Goal: Information Seeking & Learning: Understand process/instructions

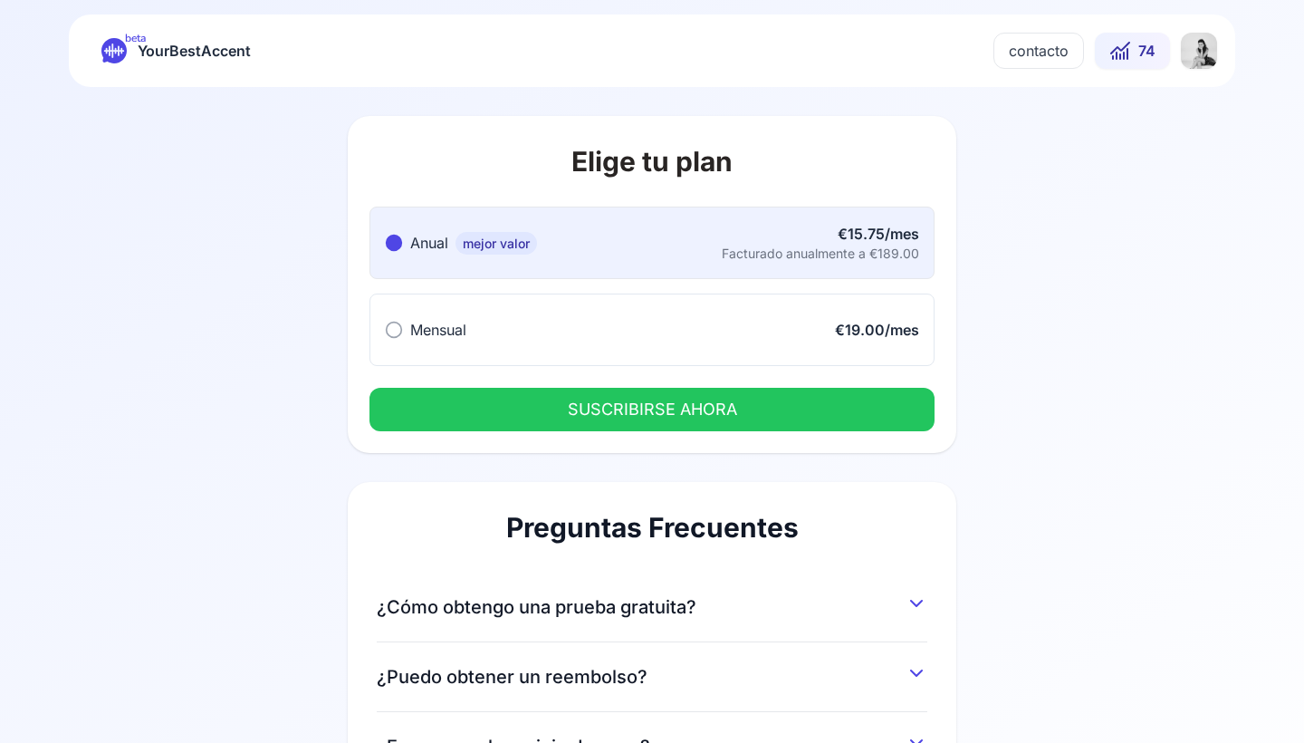
click at [1127, 199] on div "Elige tu plan Anual mejor valor Anual mejor valor €15.75/mes Facturado anualmen…" at bounding box center [651, 532] width 1043 height 891
click at [167, 51] on span "YourBestAccent" at bounding box center [194, 50] width 113 height 25
click at [169, 60] on span "YourBestAccent" at bounding box center [194, 50] width 113 height 25
click at [118, 48] on icon at bounding box center [114, 50] width 19 height 13
click at [1195, 66] on html "beta YourBestAccent contacto 74 Elige tu plan Anual mejor valor Anual mejor val…" at bounding box center [652, 371] width 1304 height 743
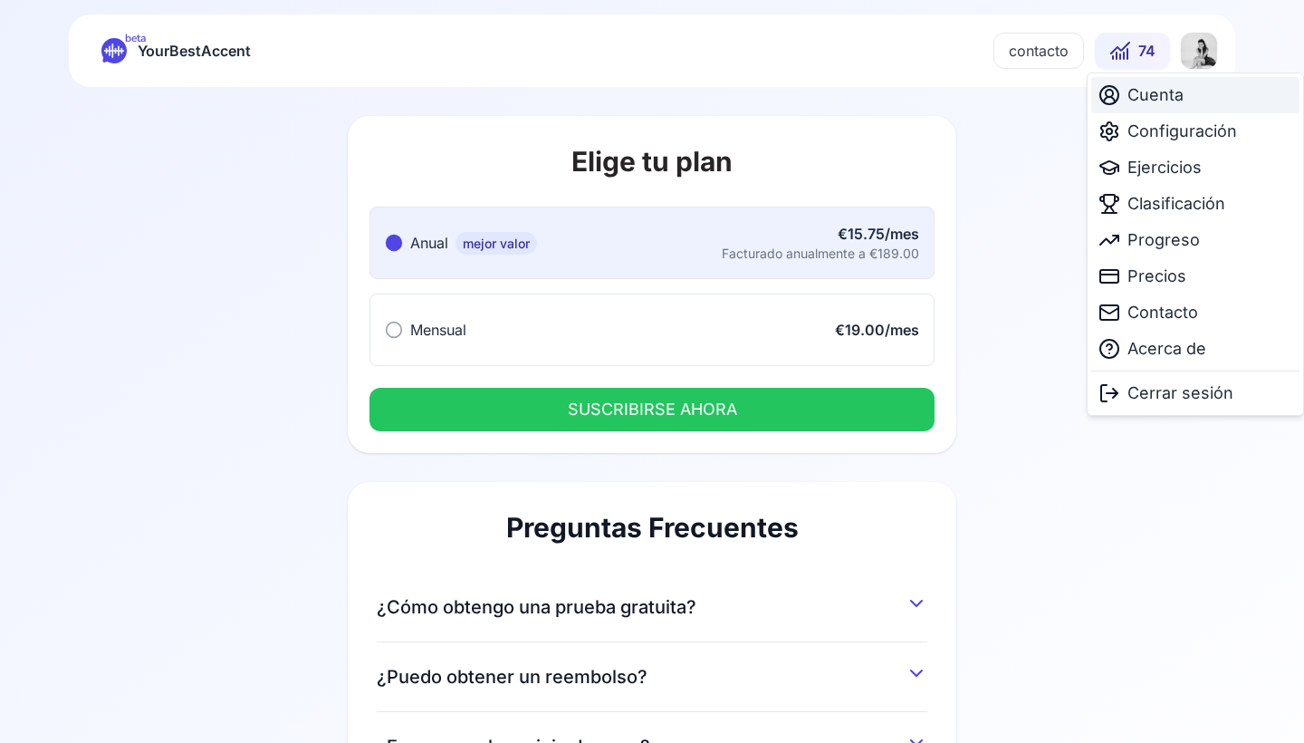
click at [1185, 92] on div "Cuenta" at bounding box center [1195, 95] width 208 height 36
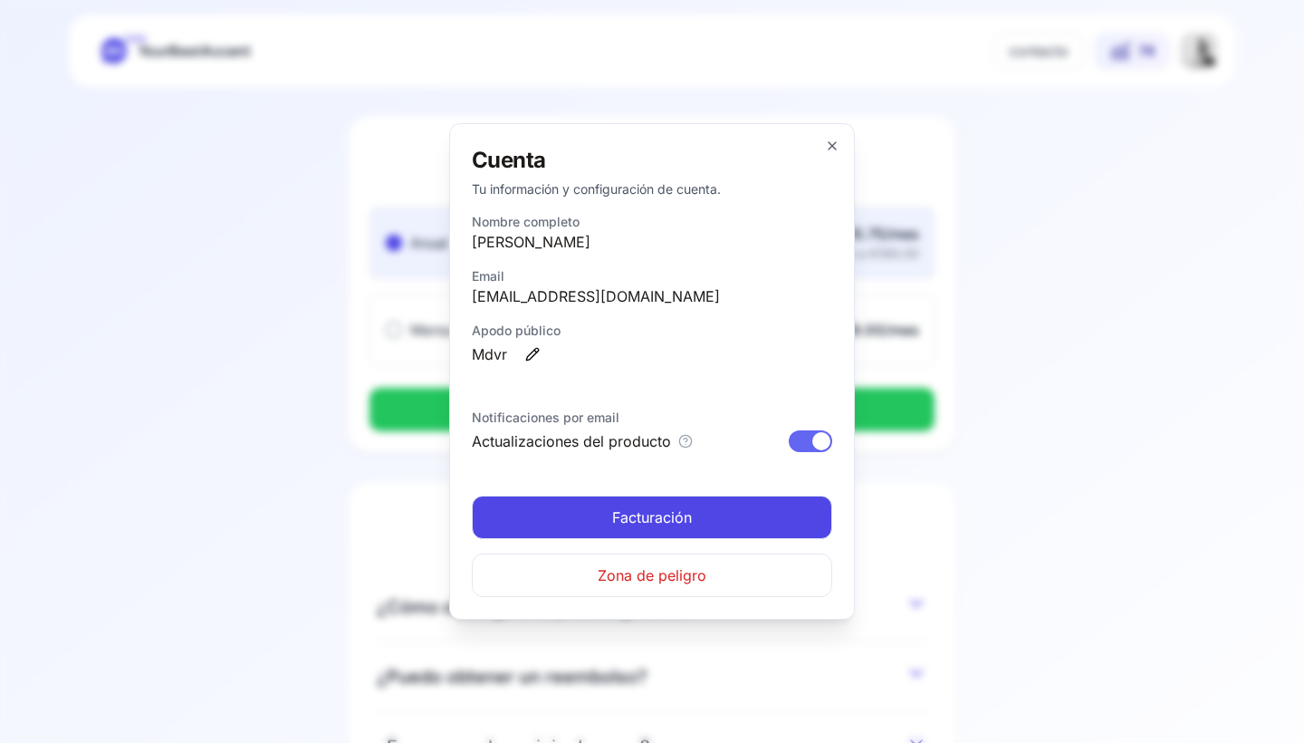
click at [827, 148] on icon "button" at bounding box center [832, 146] width 14 height 14
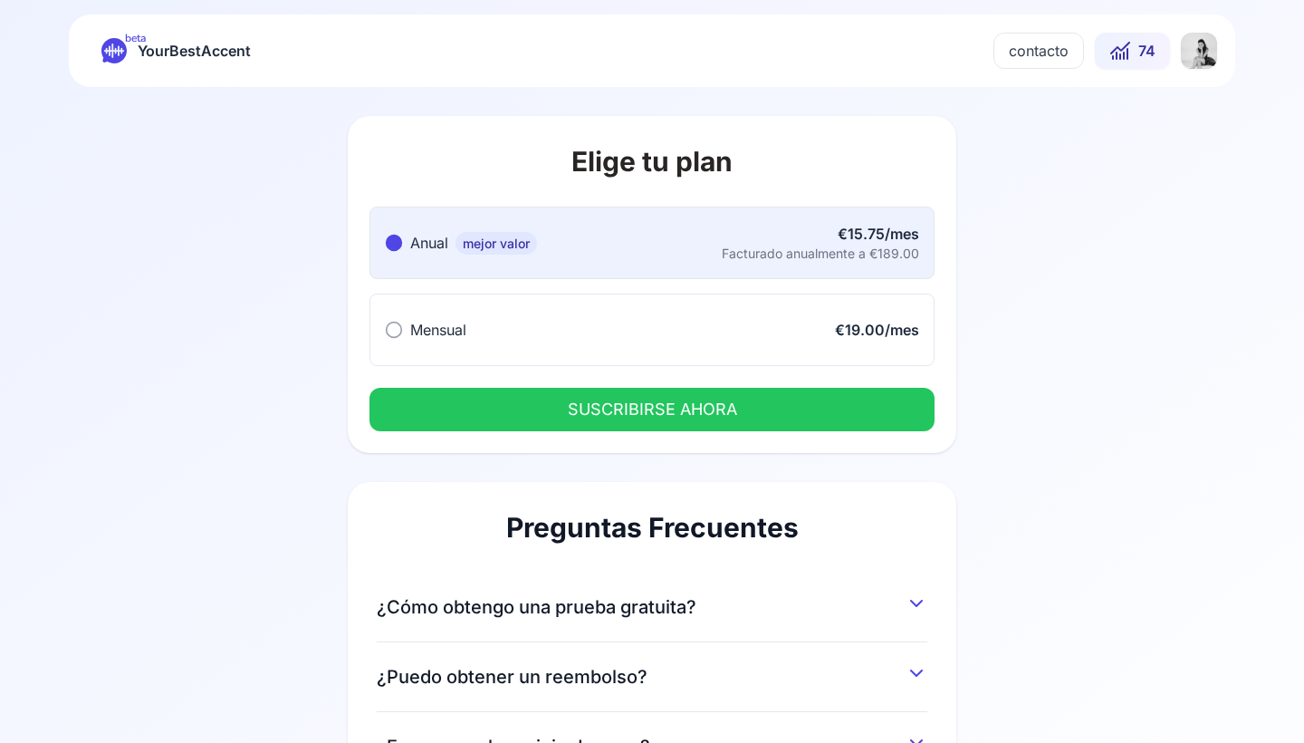
click at [1189, 55] on html "beta YourBestAccent contacto 74 Elige tu plan Anual mejor valor Anual mejor val…" at bounding box center [652, 371] width 1304 height 743
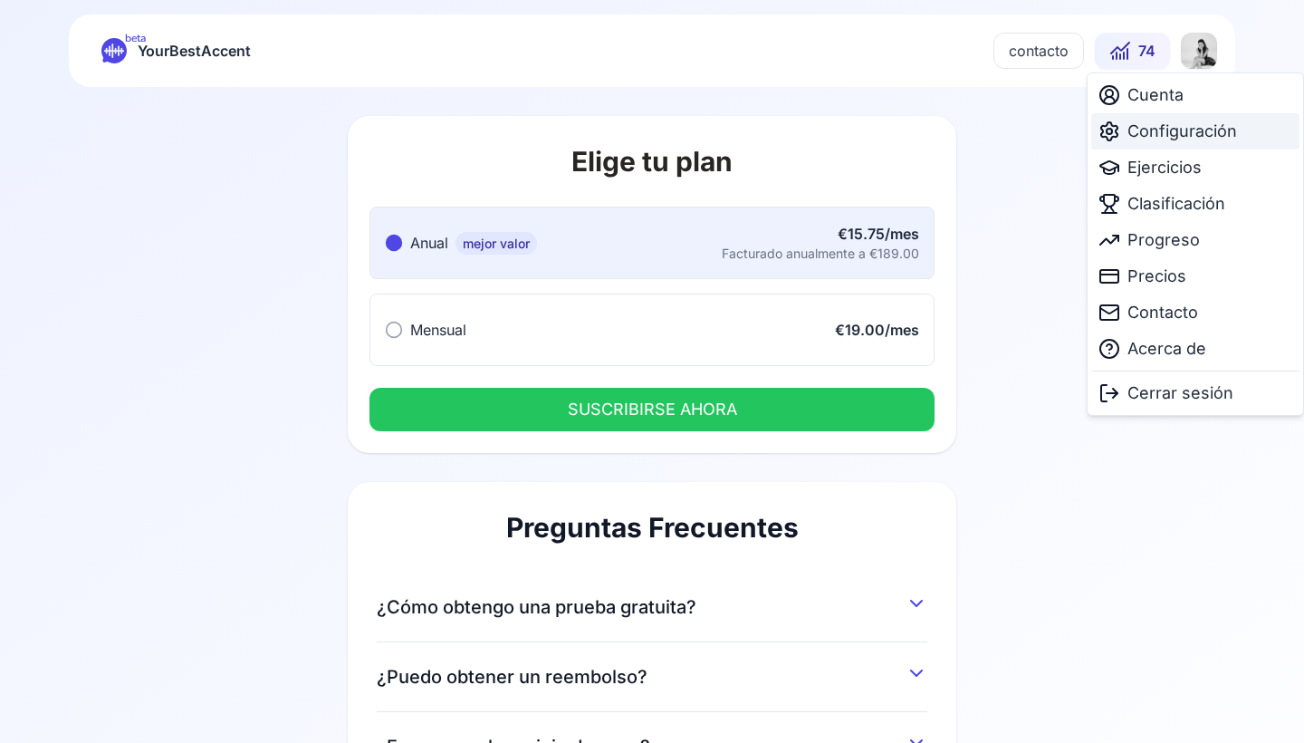
click at [1160, 126] on span "Configuración" at bounding box center [1182, 131] width 110 height 25
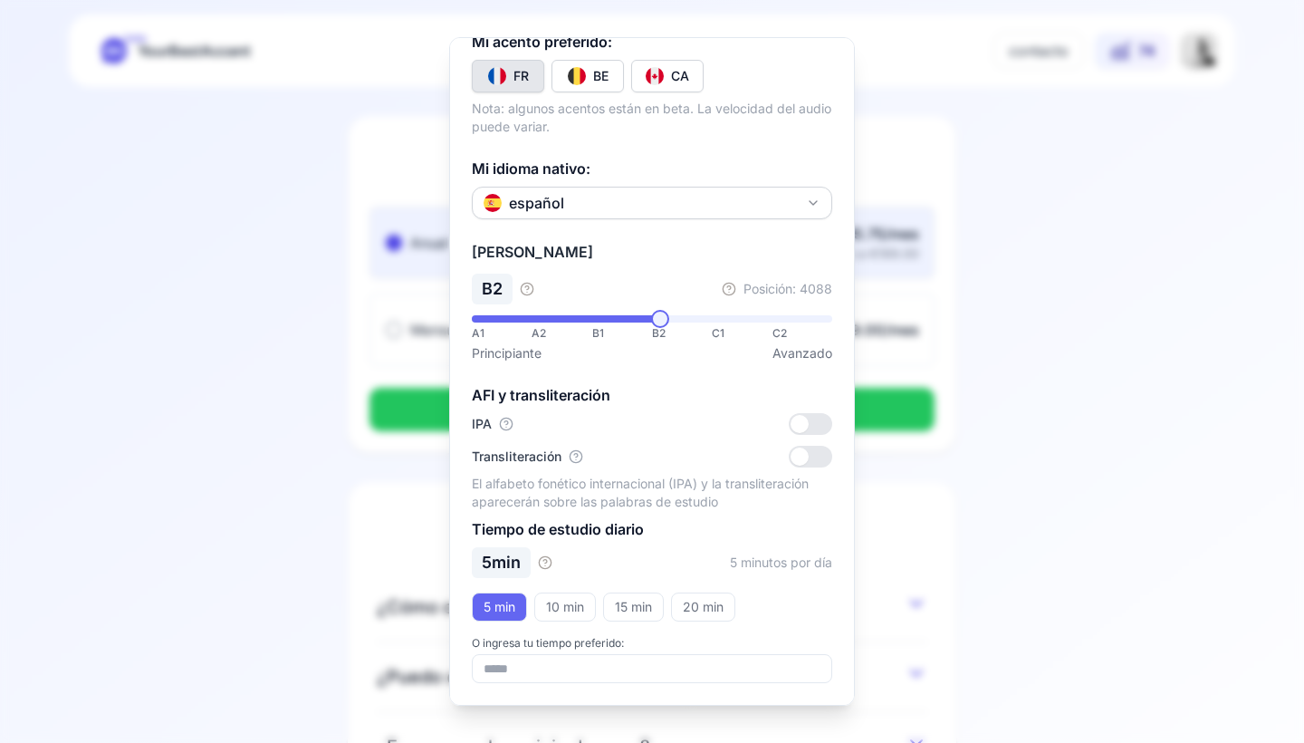
click at [1100, 221] on div at bounding box center [652, 371] width 1304 height 743
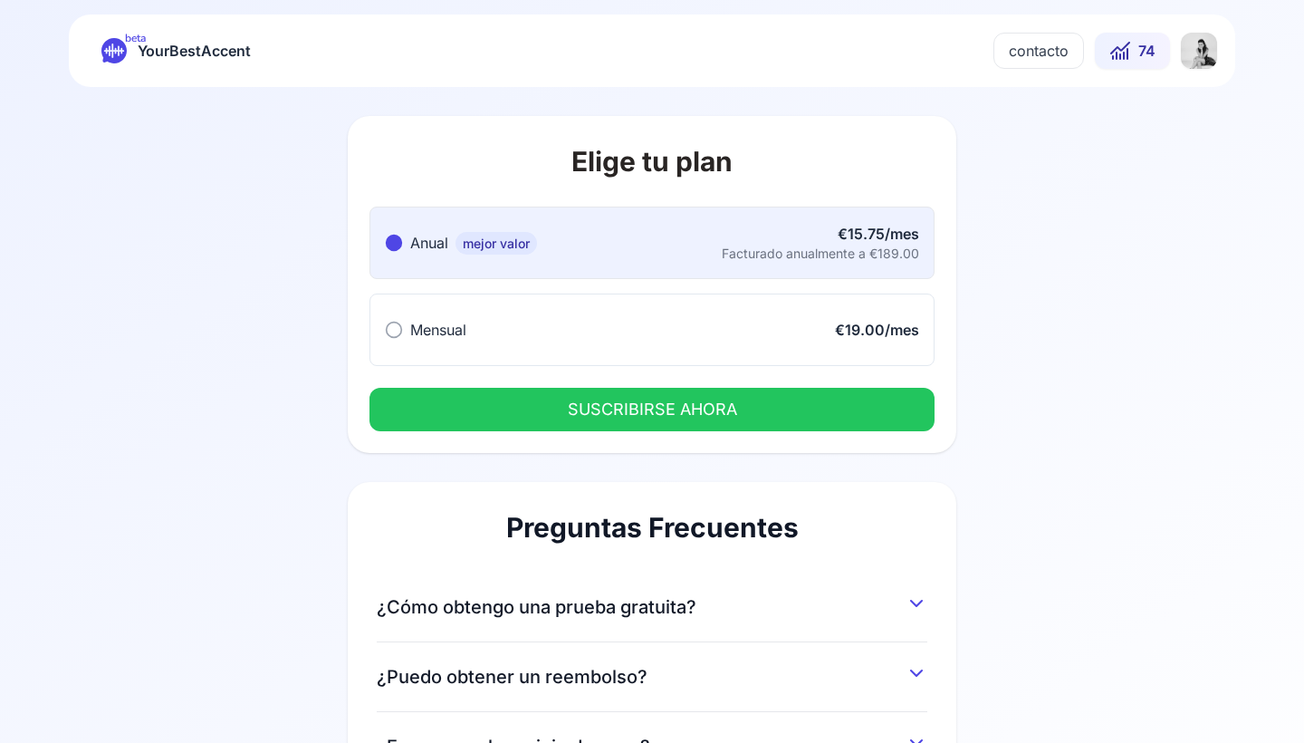
click at [70, 33] on div "beta YourBestAccent contacto 74" at bounding box center [652, 50] width 1166 height 72
click at [72, 68] on div "beta YourBestAccent contacto 74" at bounding box center [652, 50] width 1166 height 72
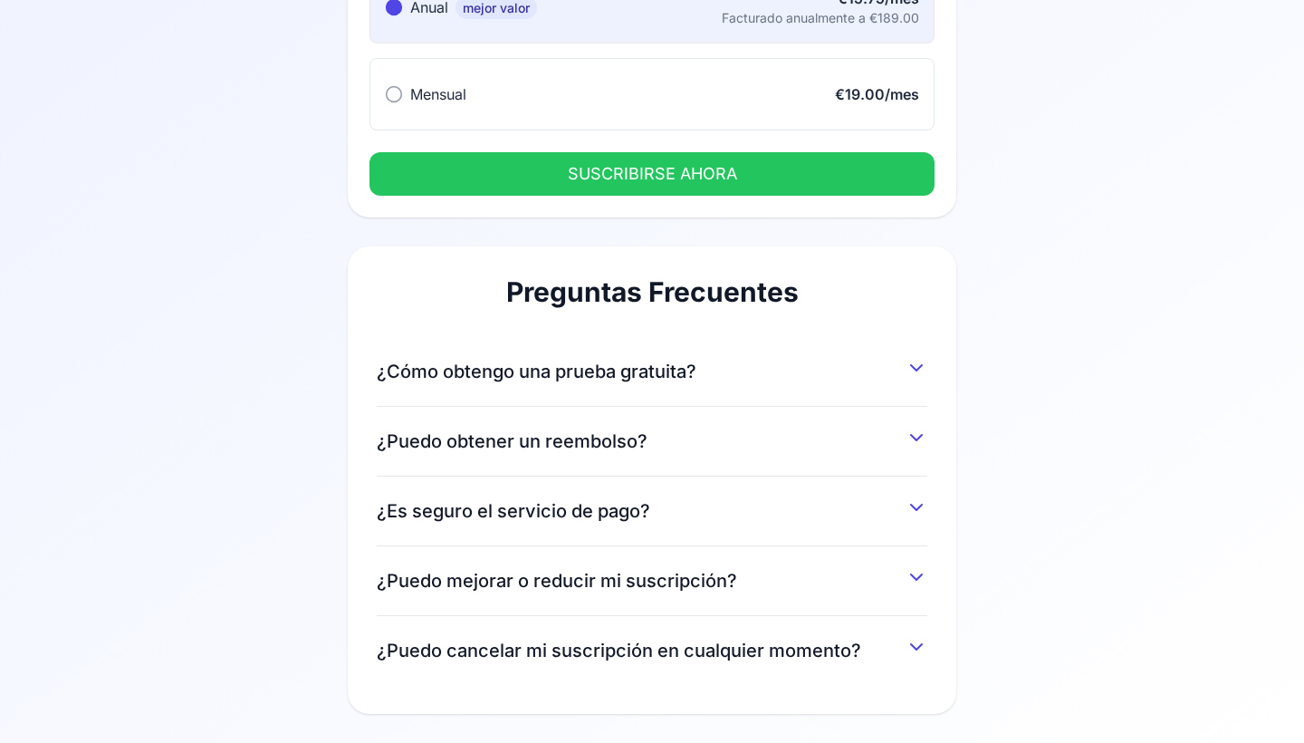
scroll to position [235, 0]
click at [609, 355] on button "¿Cómo obtengo una prueba gratuita?" at bounding box center [652, 367] width 551 height 33
